Goal: Task Accomplishment & Management: Complete application form

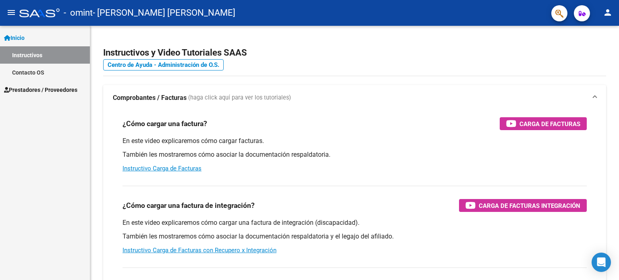
click at [39, 87] on span "Prestadores / Proveedores" at bounding box center [40, 89] width 73 height 9
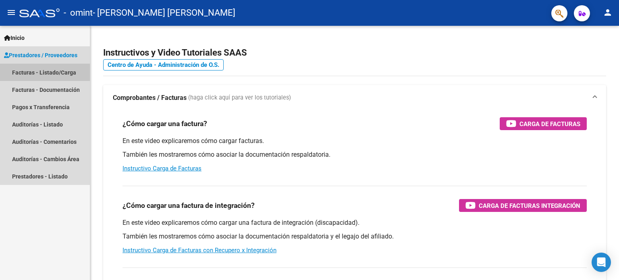
click at [38, 72] on link "Facturas - Listado/Carga" at bounding box center [45, 72] width 90 height 17
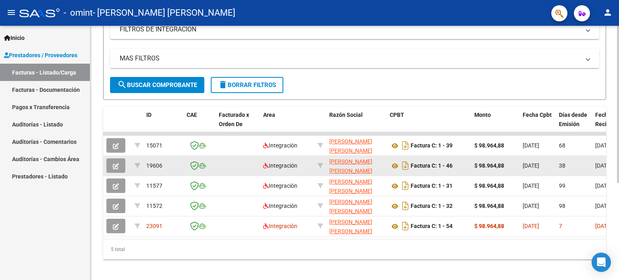
scroll to position [156, 0]
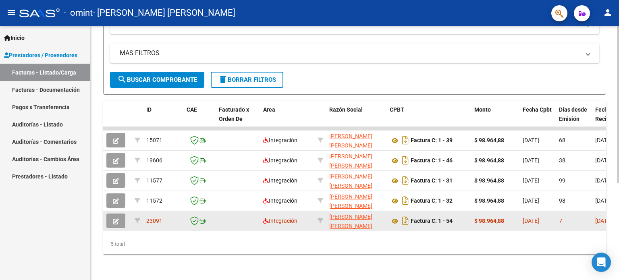
click at [116, 218] on icon "button" at bounding box center [116, 221] width 6 height 6
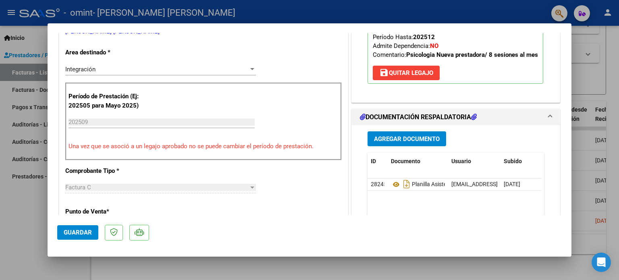
scroll to position [0, 0]
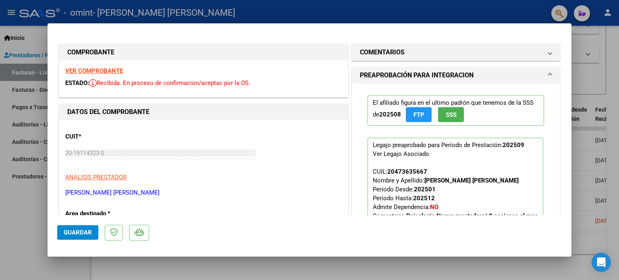
click at [583, 114] on div at bounding box center [309, 140] width 619 height 280
type input "$ 0,00"
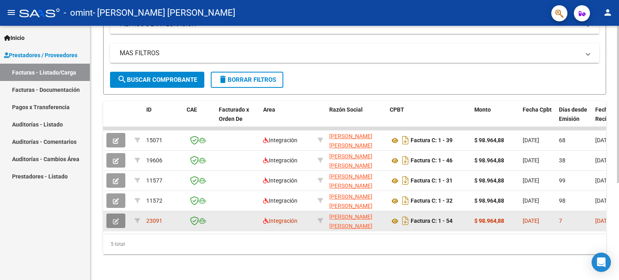
click at [114, 219] on button "button" at bounding box center [115, 221] width 19 height 15
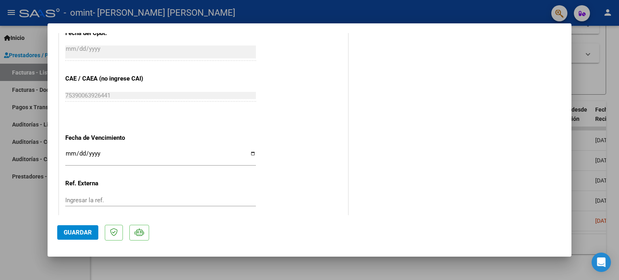
scroll to position [509, 0]
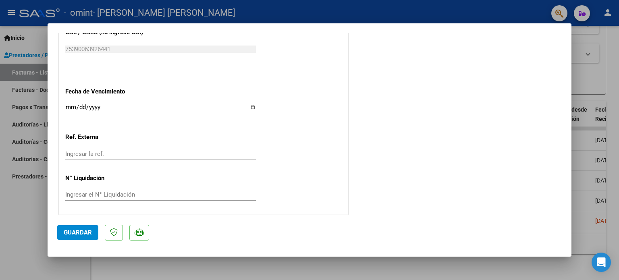
click at [85, 229] on span "Guardar" at bounding box center [78, 232] width 28 height 7
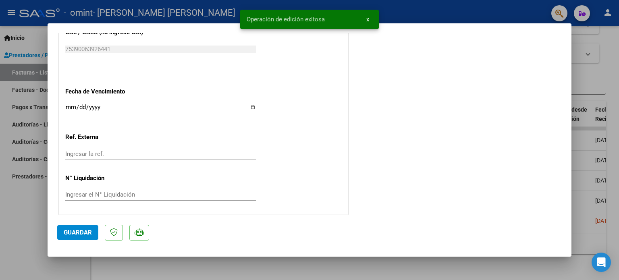
click at [367, 21] on span "x" at bounding box center [367, 19] width 3 height 7
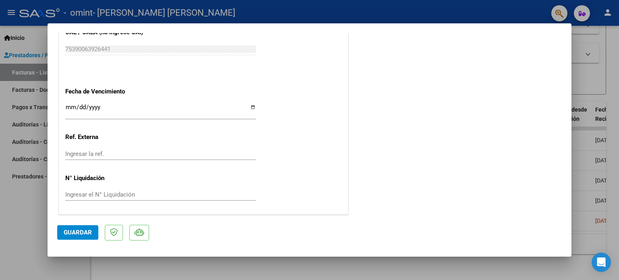
click at [586, 115] on div at bounding box center [309, 140] width 619 height 280
type input "$ 0,00"
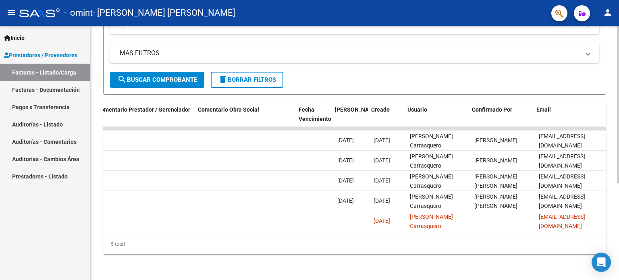
scroll to position [0, 1196]
